Goal: Register for event/course

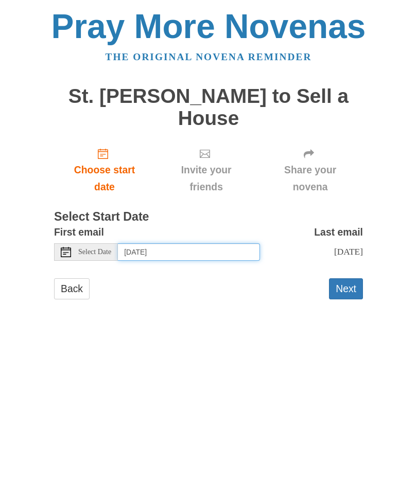
click at [223, 251] on input "[DATE]" at bounding box center [189, 253] width 142 height 18
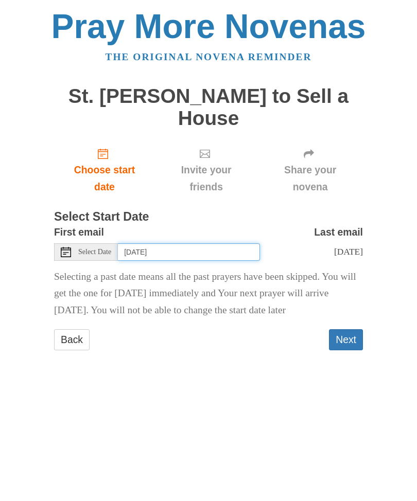
click at [218, 249] on input "[DATE]" at bounding box center [189, 253] width 142 height 18
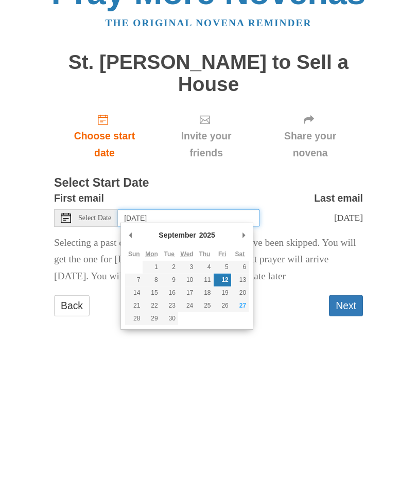
type input "[DATE]"
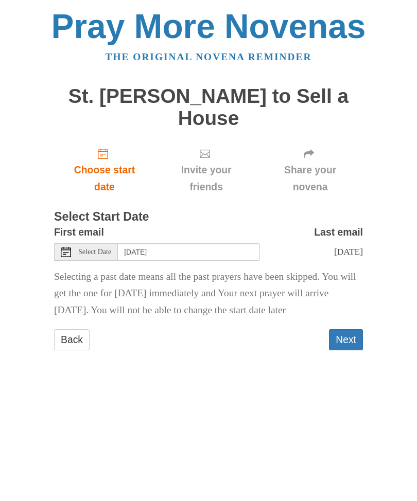
click at [349, 334] on button "Next" at bounding box center [346, 339] width 34 height 21
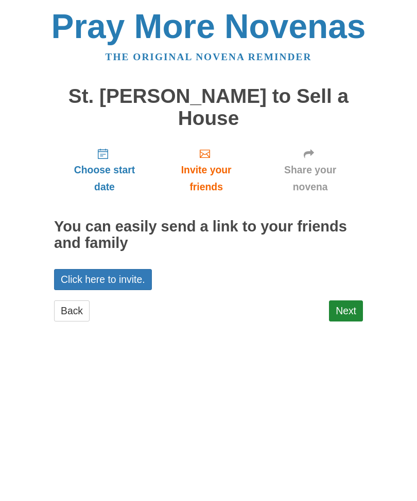
click at [352, 301] on link "Next" at bounding box center [346, 311] width 34 height 21
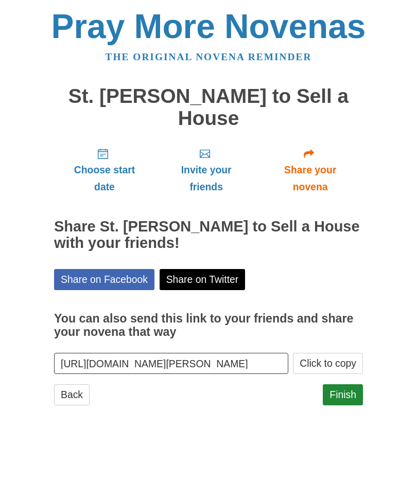
click at [348, 392] on link "Finish" at bounding box center [343, 395] width 40 height 21
